Goal: Task Accomplishment & Management: Use online tool/utility

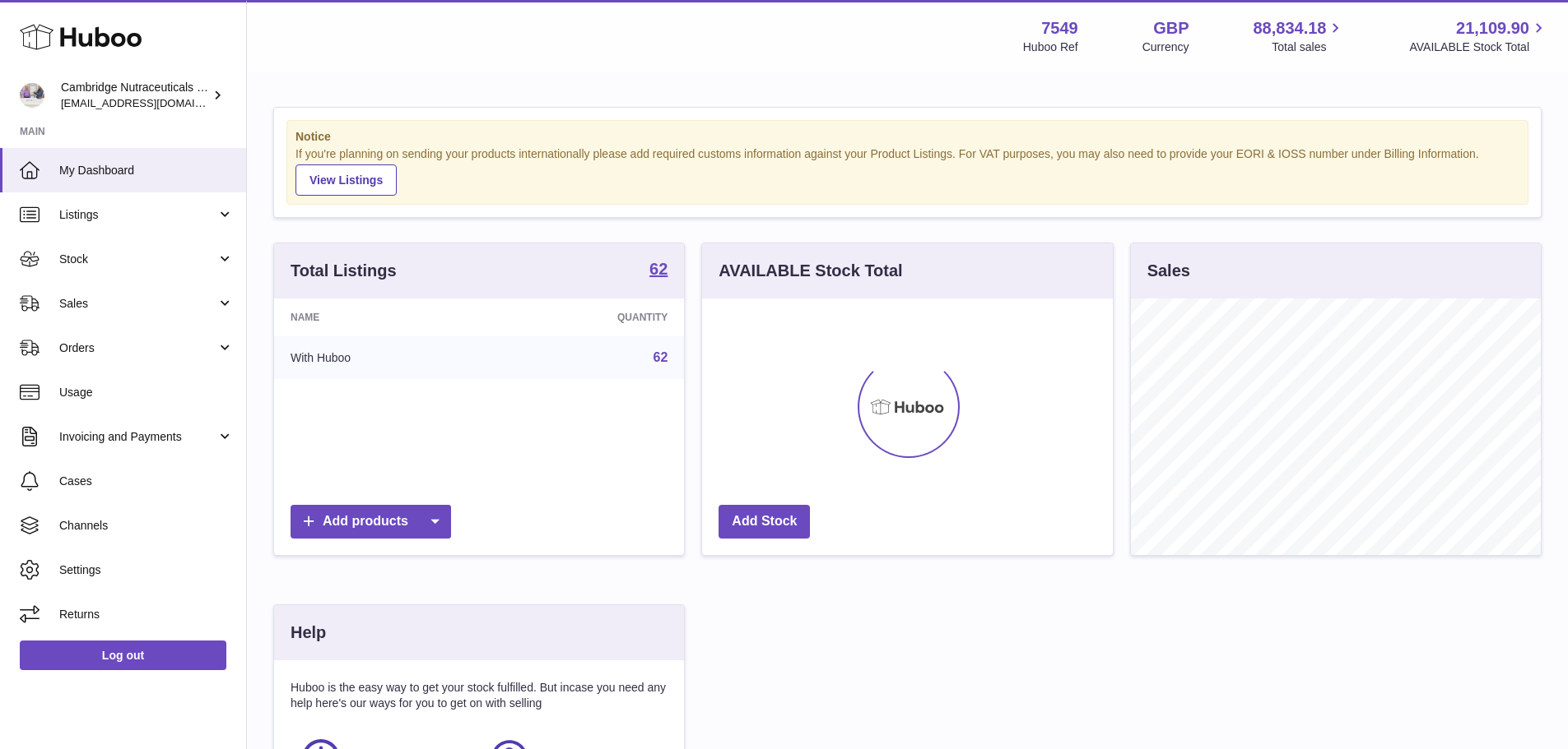
scroll to position [257, 411]
click at [94, 257] on span "Stock" at bounding box center [138, 260] width 157 height 15
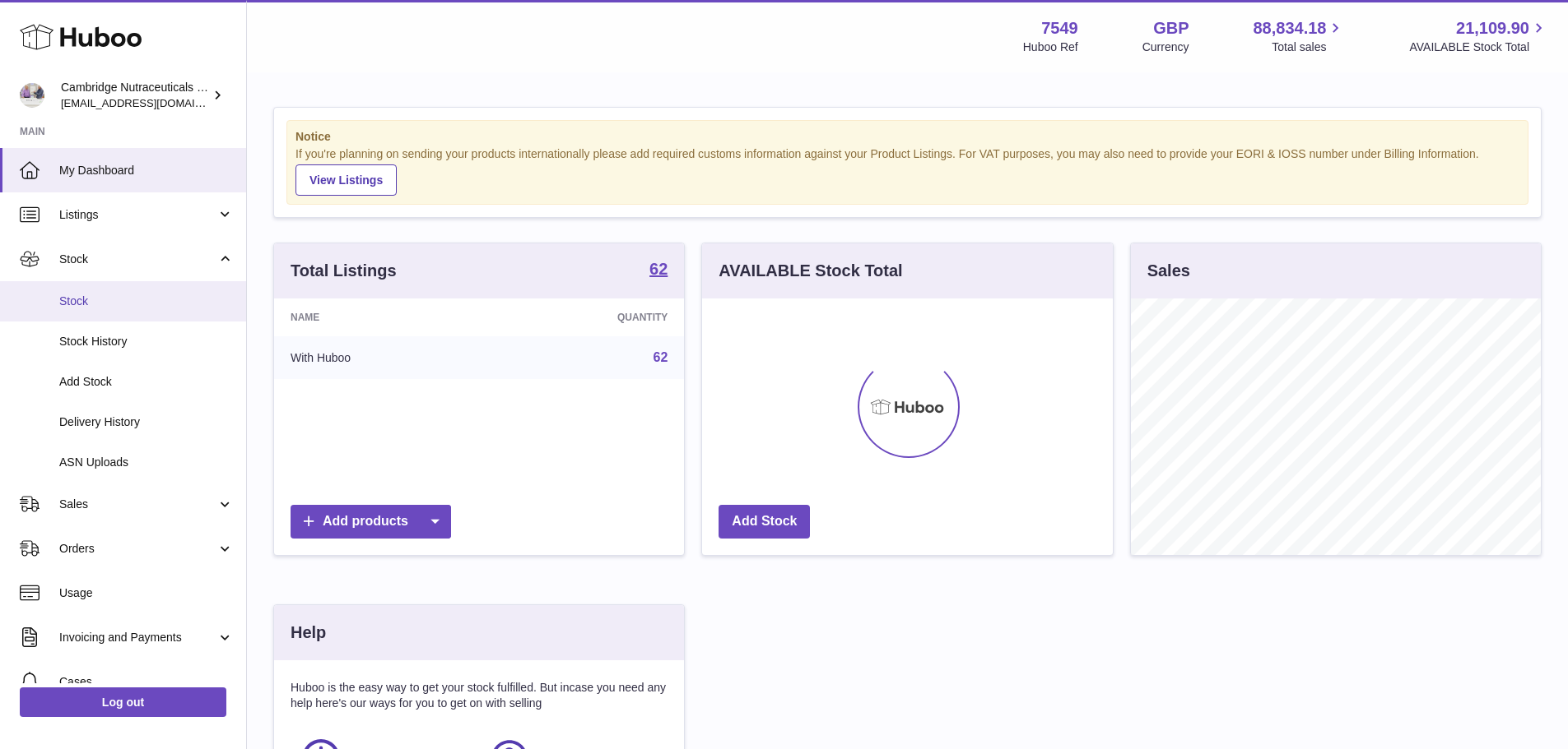
click at [116, 303] on span "Stock" at bounding box center [146, 301] width 174 height 15
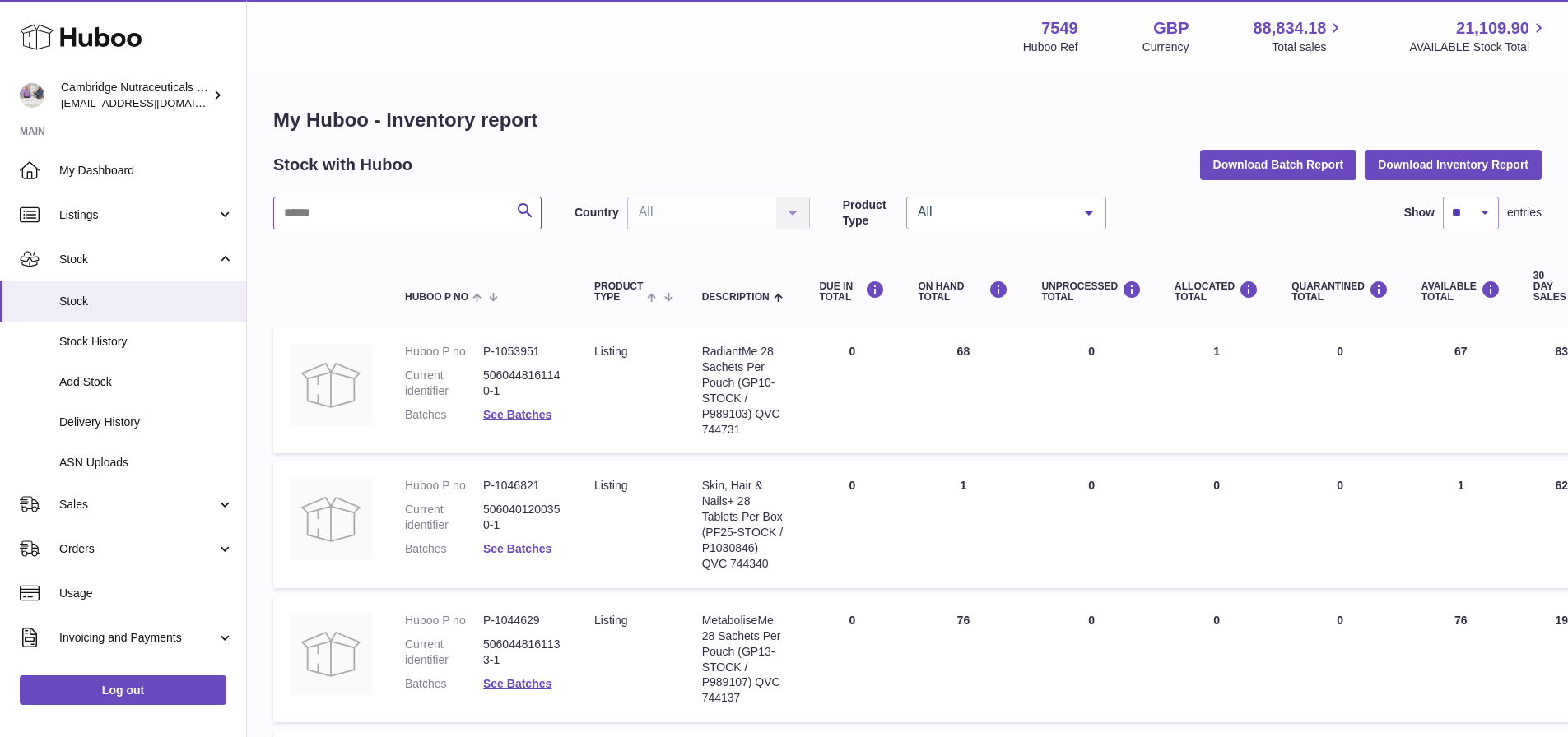
click at [356, 210] on input "text" at bounding box center [407, 213] width 268 height 33
type input "*****"
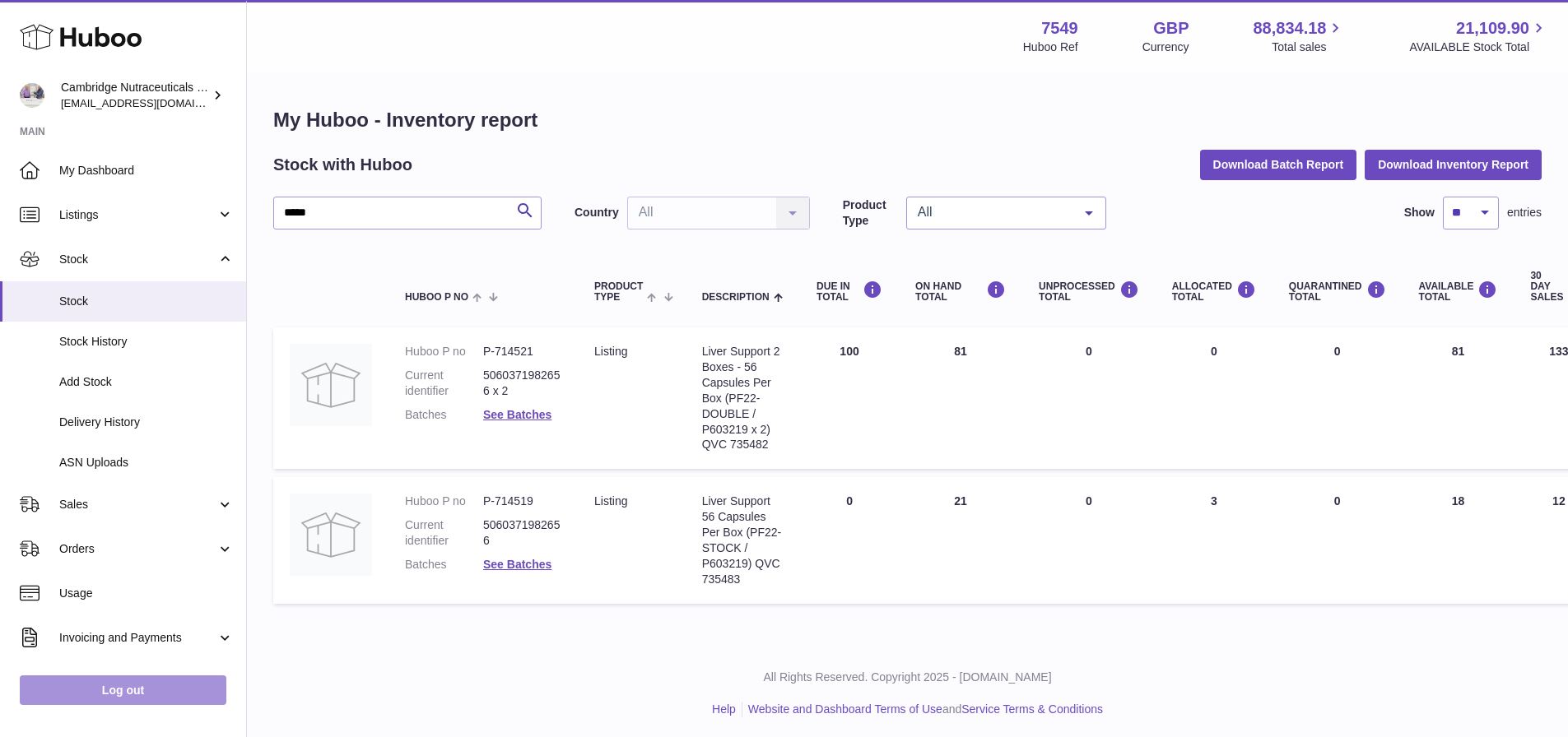
click at [119, 705] on link "Log out" at bounding box center [123, 690] width 206 height 30
